Goal: Find contact information: Find contact information

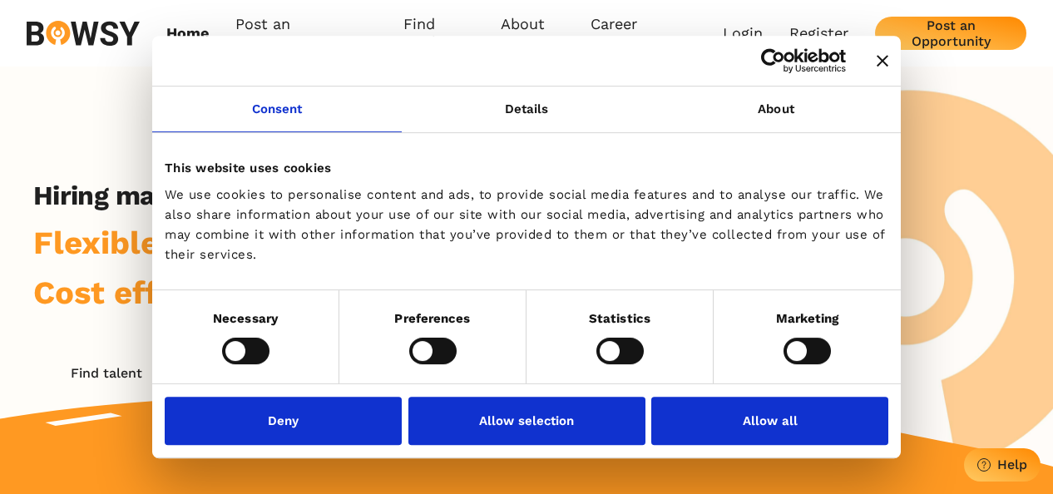
click at [886, 56] on icon "Close banner" at bounding box center [883, 61] width 12 height 12
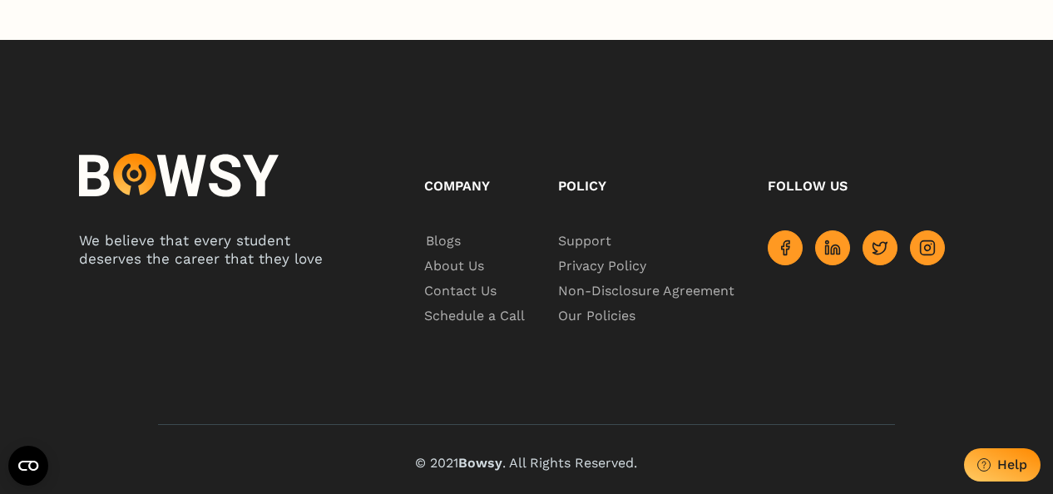
scroll to position [2945, 0]
click at [455, 283] on span "Contact Us" at bounding box center [461, 291] width 75 height 25
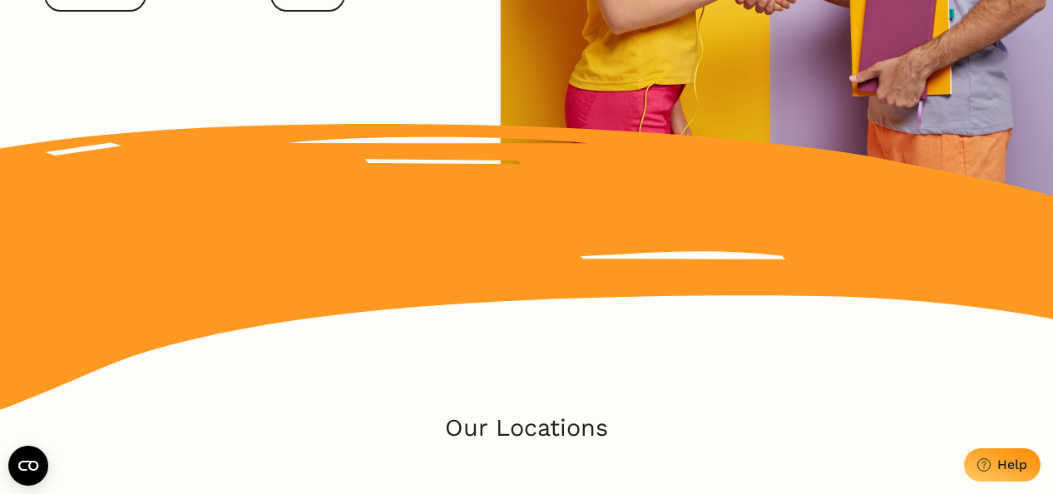
scroll to position [665, 0]
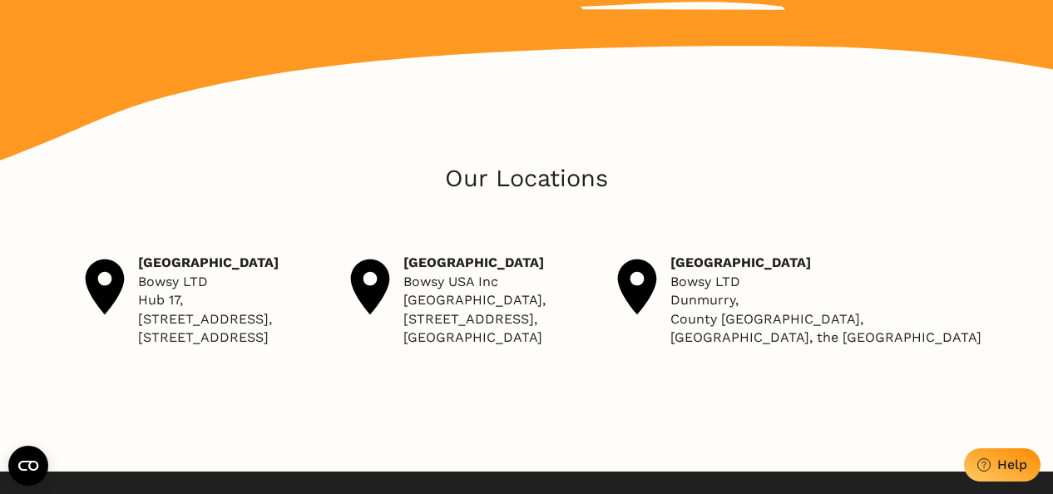
drag, startPoint x: 451, startPoint y: 280, endPoint x: 516, endPoint y: 351, distance: 96.5
click at [516, 347] on p "[GEOGRAPHIC_DATA] Bowsy USA Inc [GEOGRAPHIC_DATA], [STREET_ADDRESS]" at bounding box center [474, 300] width 142 height 93
drag, startPoint x: 516, startPoint y: 351, endPoint x: 504, endPoint y: 328, distance: 26.4
copy p "[GEOGRAPHIC_DATA], [STREET_ADDRESS]"
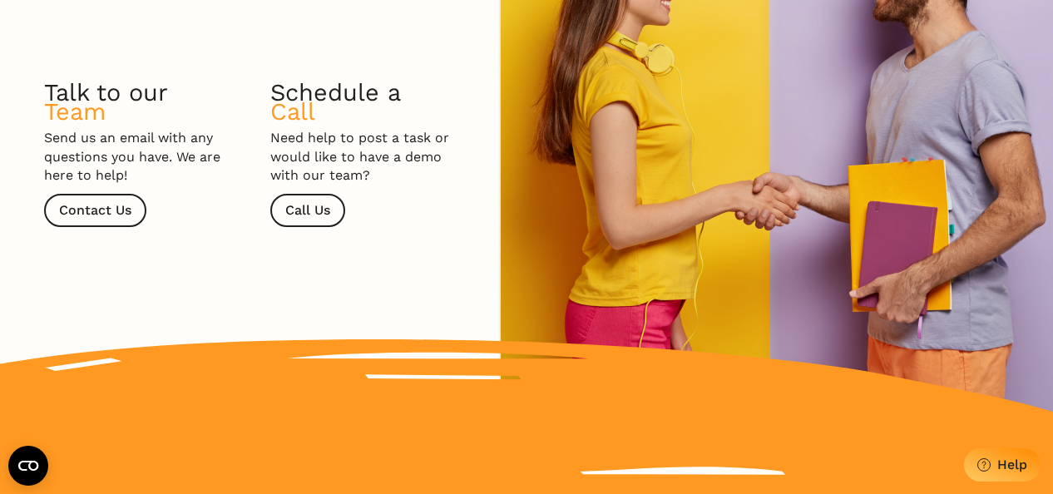
scroll to position [0, 0]
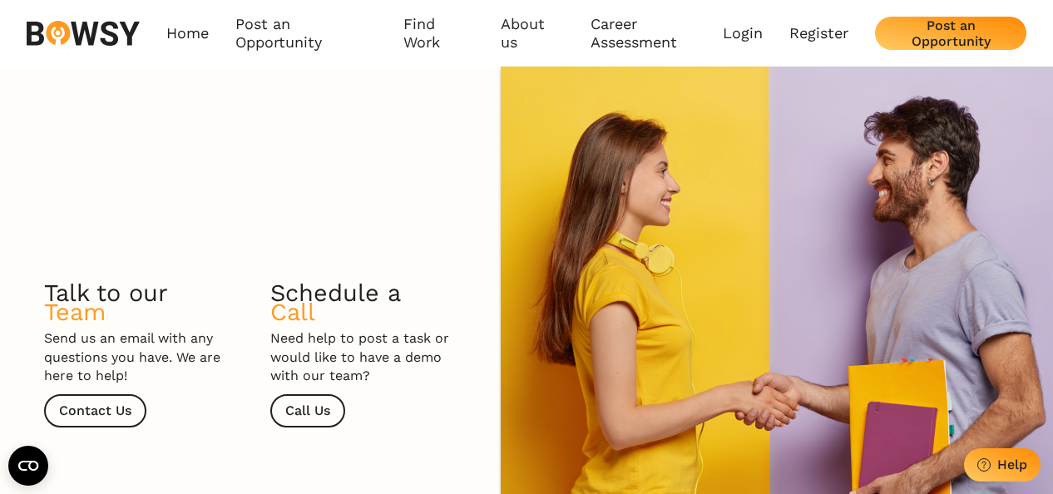
click at [104, 34] on img at bounding box center [83, 33] width 113 height 25
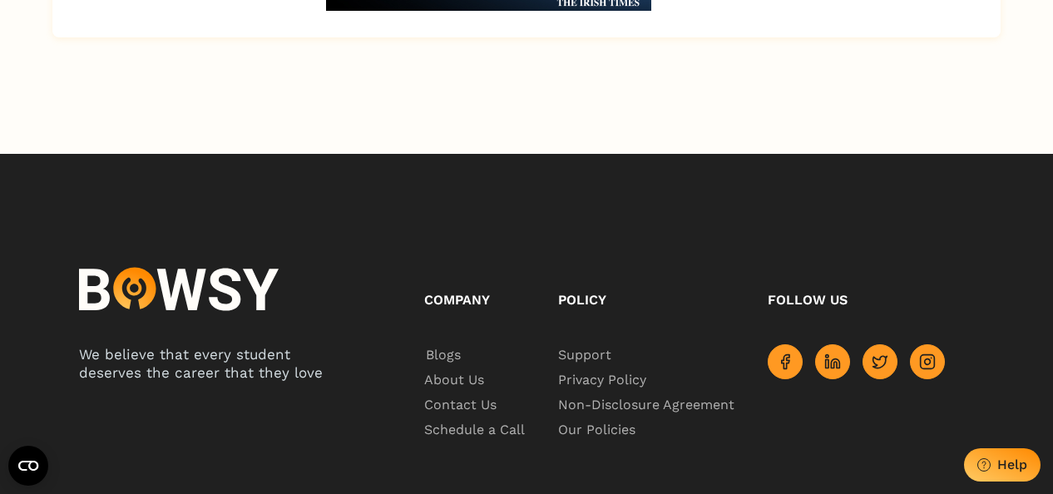
scroll to position [2911, 0]
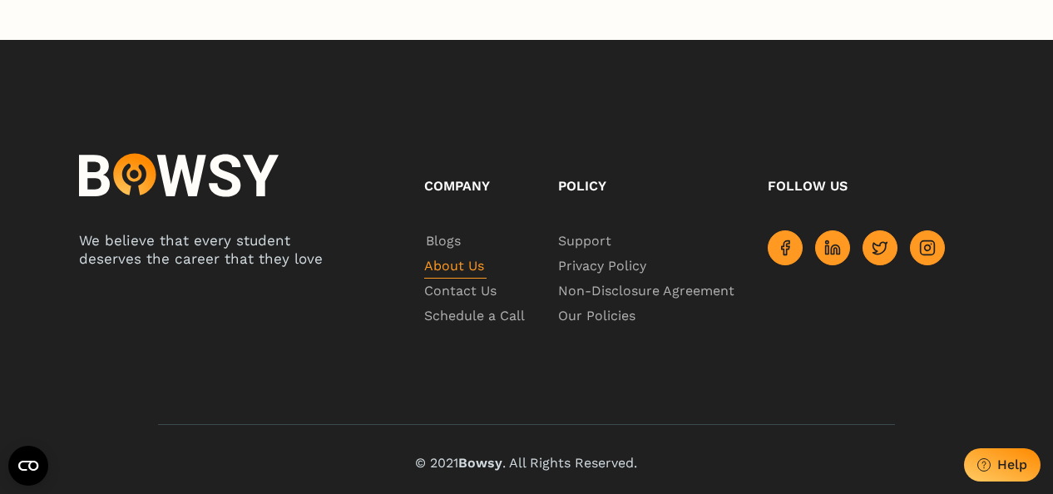
click at [473, 279] on span "About Us" at bounding box center [455, 266] width 62 height 25
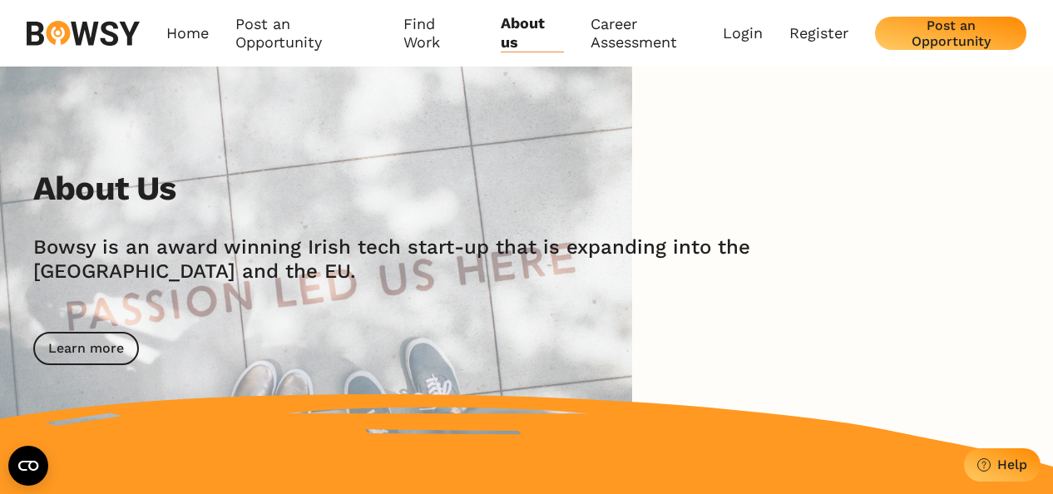
click at [78, 38] on img at bounding box center [83, 33] width 113 height 25
